Goal: Transaction & Acquisition: Book appointment/travel/reservation

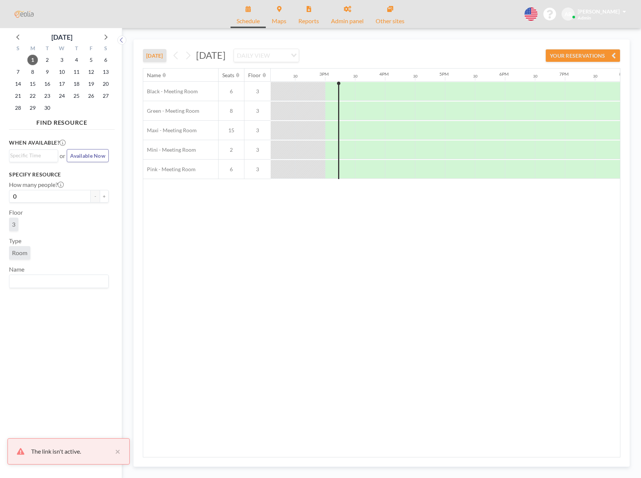
scroll to position [0, 869]
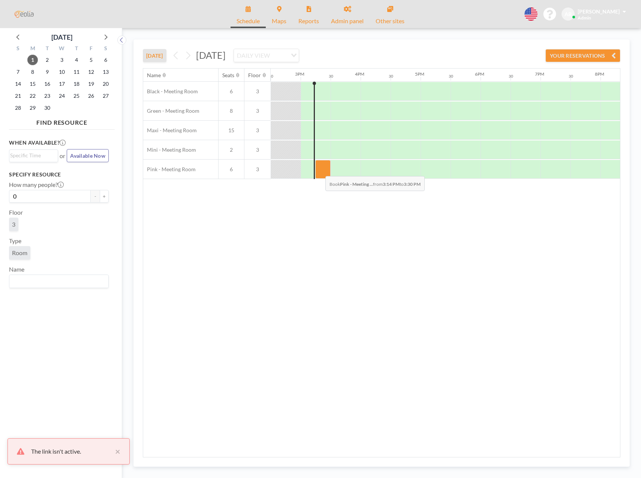
click at [319, 170] on div at bounding box center [322, 169] width 15 height 19
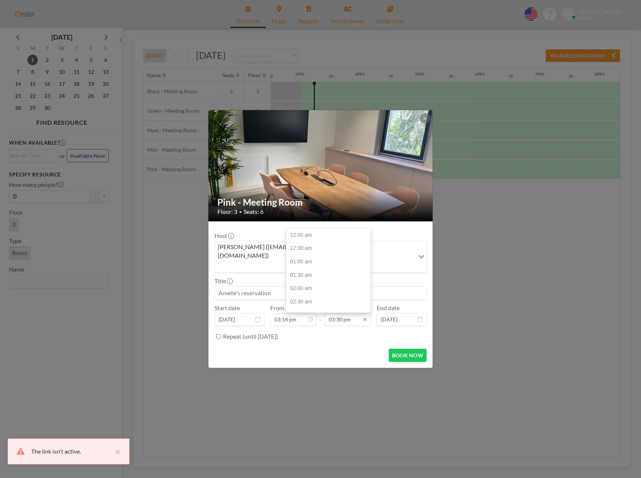
scroll to position [413, 0]
click at [344, 313] on input "03:30 pm" at bounding box center [347, 319] width 46 height 13
click at [328, 295] on div "06:00 pm" at bounding box center [330, 301] width 88 height 13
type input "06:00 pm"
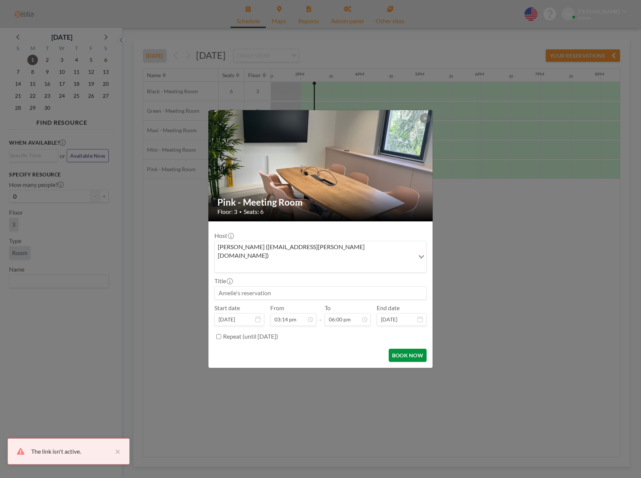
click at [410, 349] on button "BOOK NOW" at bounding box center [408, 355] width 38 height 13
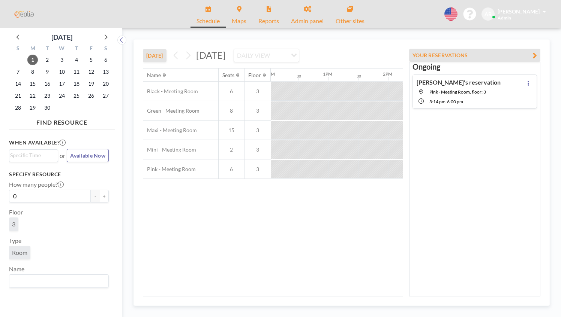
scroll to position [0, 869]
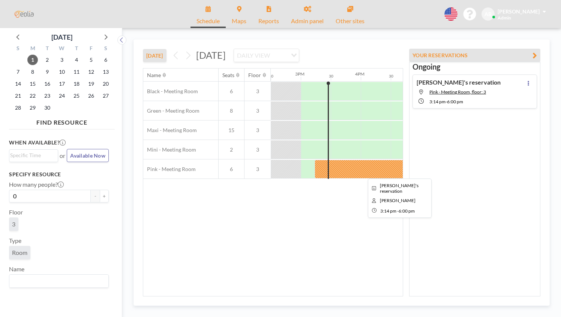
click at [368, 171] on div at bounding box center [397, 169] width 166 height 19
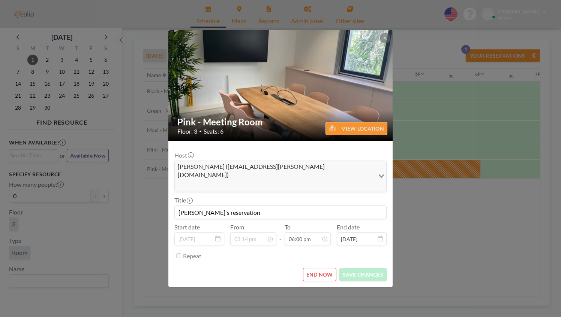
click at [324, 268] on button "END NOW" at bounding box center [319, 274] width 33 height 13
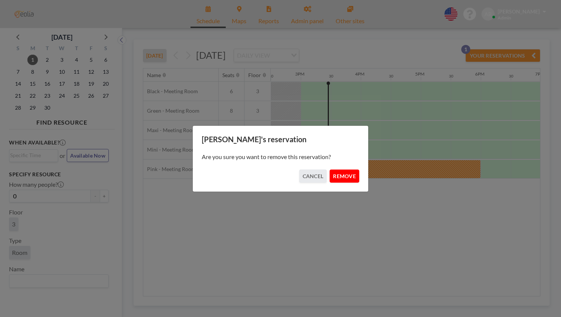
click at [342, 179] on button "REMOVE" at bounding box center [344, 176] width 30 height 13
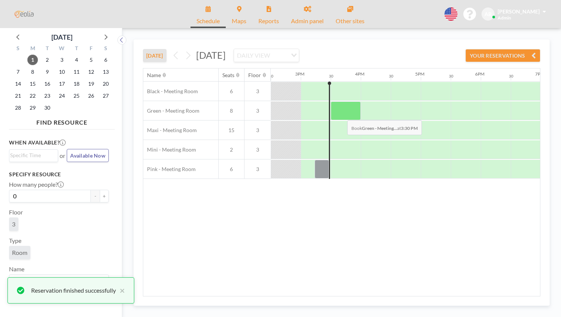
click at [341, 114] on div at bounding box center [345, 111] width 30 height 19
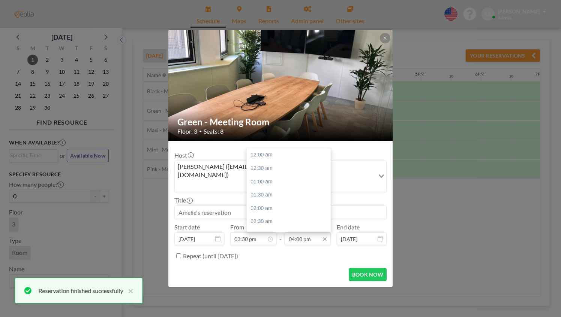
scroll to position [427, 0]
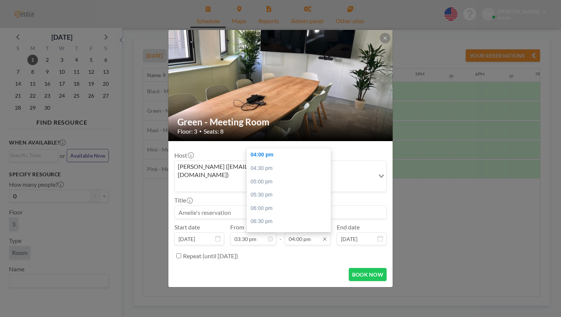
click at [304, 233] on input "04:00 pm" at bounding box center [307, 239] width 46 height 13
click at [272, 202] on div "06:00 pm" at bounding box center [291, 208] width 88 height 13
type input "06:00 pm"
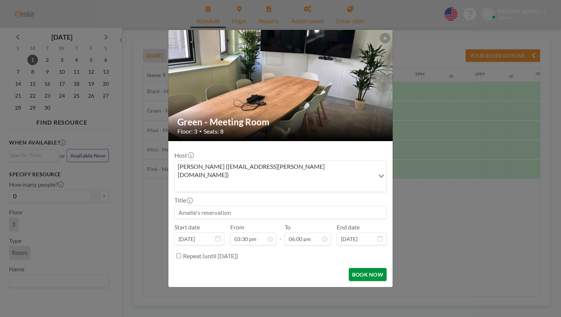
click at [378, 268] on button "BOOK NOW" at bounding box center [367, 274] width 38 height 13
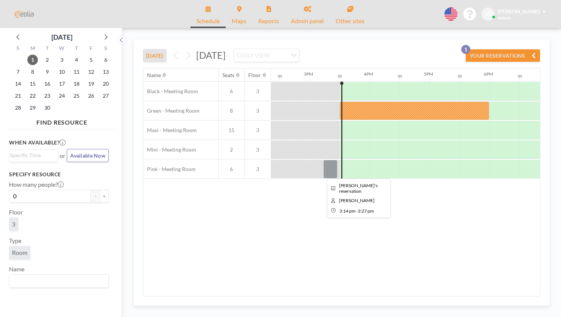
scroll to position [0, 869]
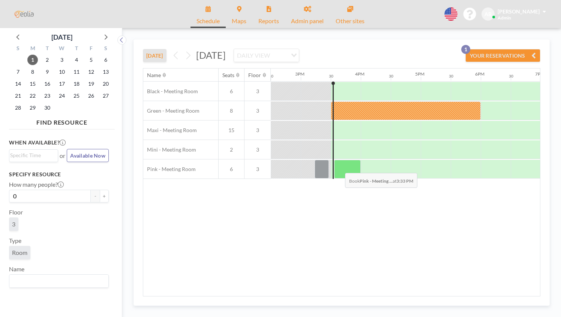
click at [339, 167] on div at bounding box center [347, 169] width 27 height 19
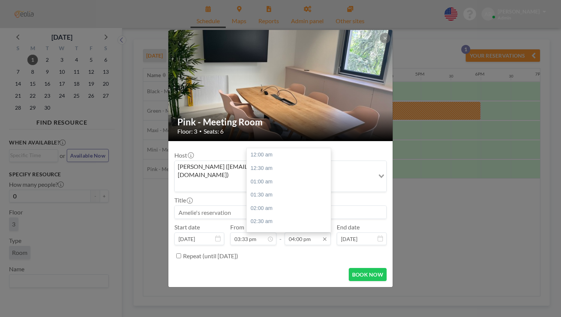
scroll to position [427, 0]
click at [298, 233] on input "04:00 pm" at bounding box center [307, 239] width 46 height 13
click at [267, 162] on div "04:30 pm" at bounding box center [291, 168] width 88 height 13
type input "04:30 pm"
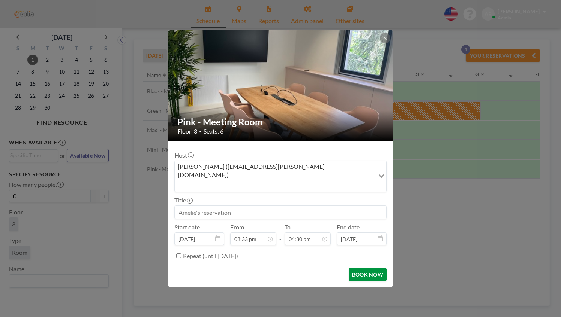
click at [360, 268] on button "BOOK NOW" at bounding box center [367, 274] width 38 height 13
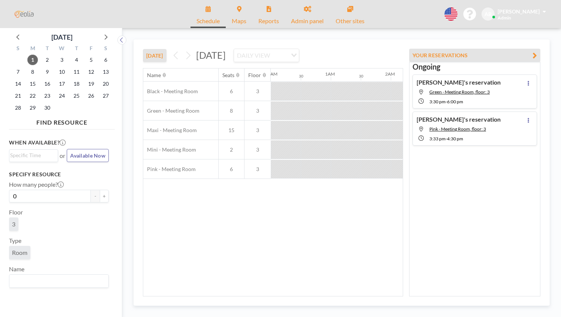
scroll to position [0, 869]
